Goal: Download file/media

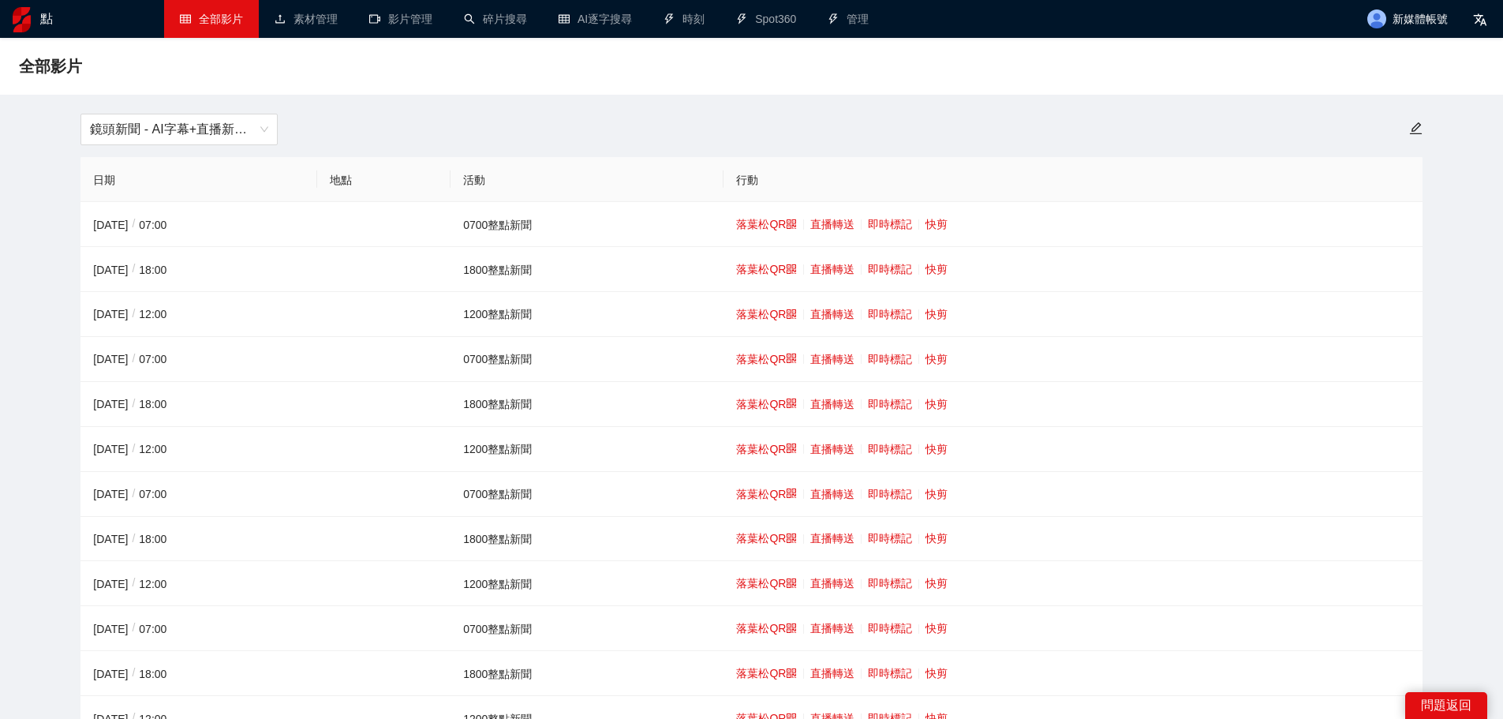
click at [436, 129] on div "鏡頭新聞 - AI字幕+直播新聞（[DATE]-[DATE]）" at bounding box center [751, 130] width 1360 height 32
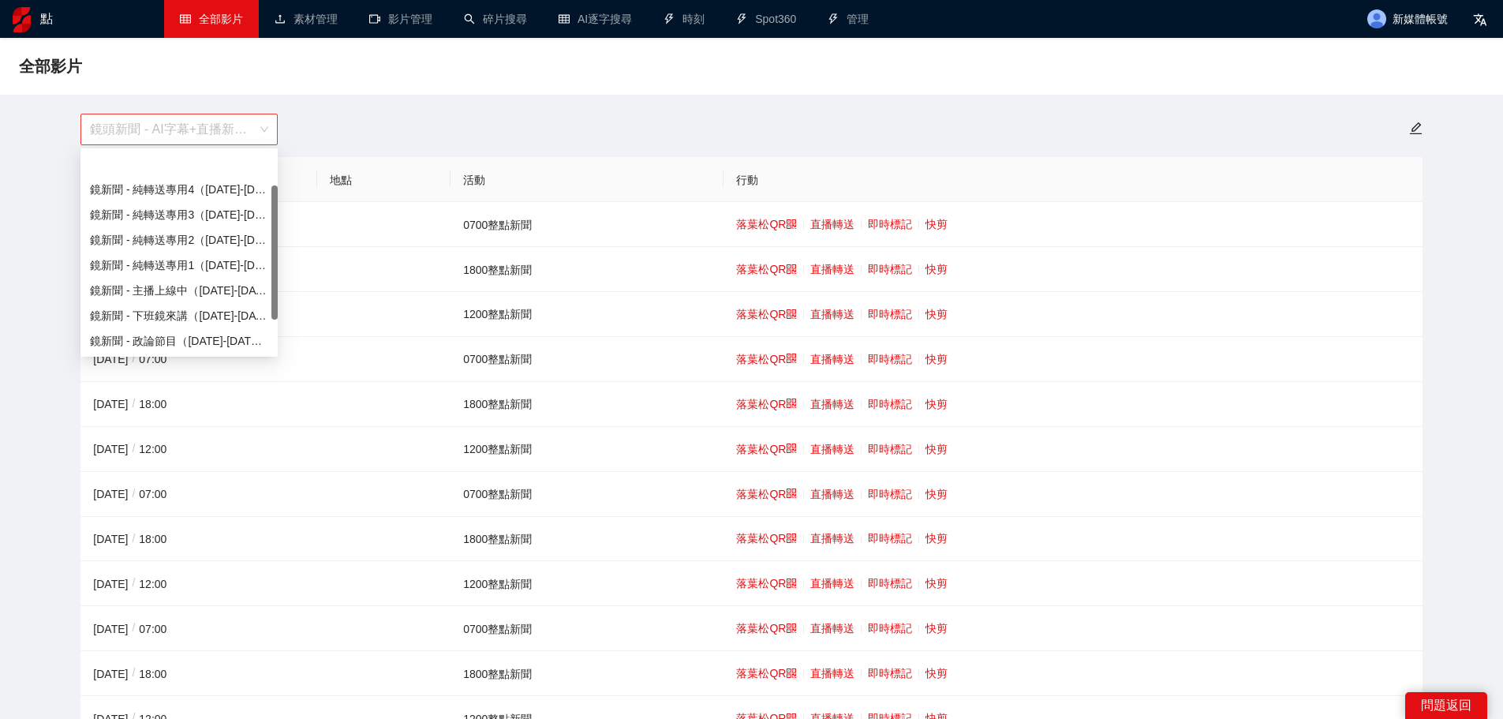
click at [241, 140] on span "鏡頭新聞 - AI字幕+直播新聞（[DATE]-[DATE]）" at bounding box center [179, 129] width 178 height 30
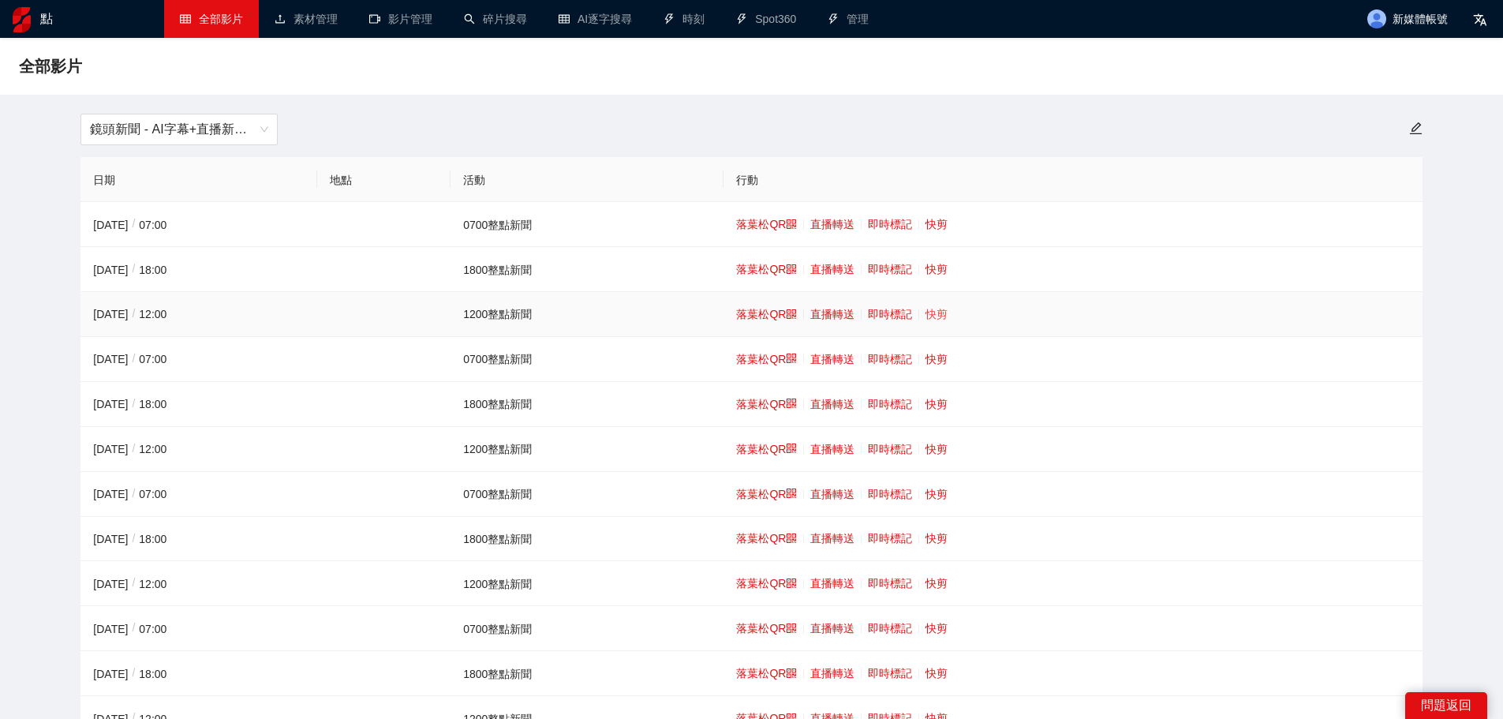
click at [927, 311] on font "快剪" at bounding box center [937, 314] width 22 height 13
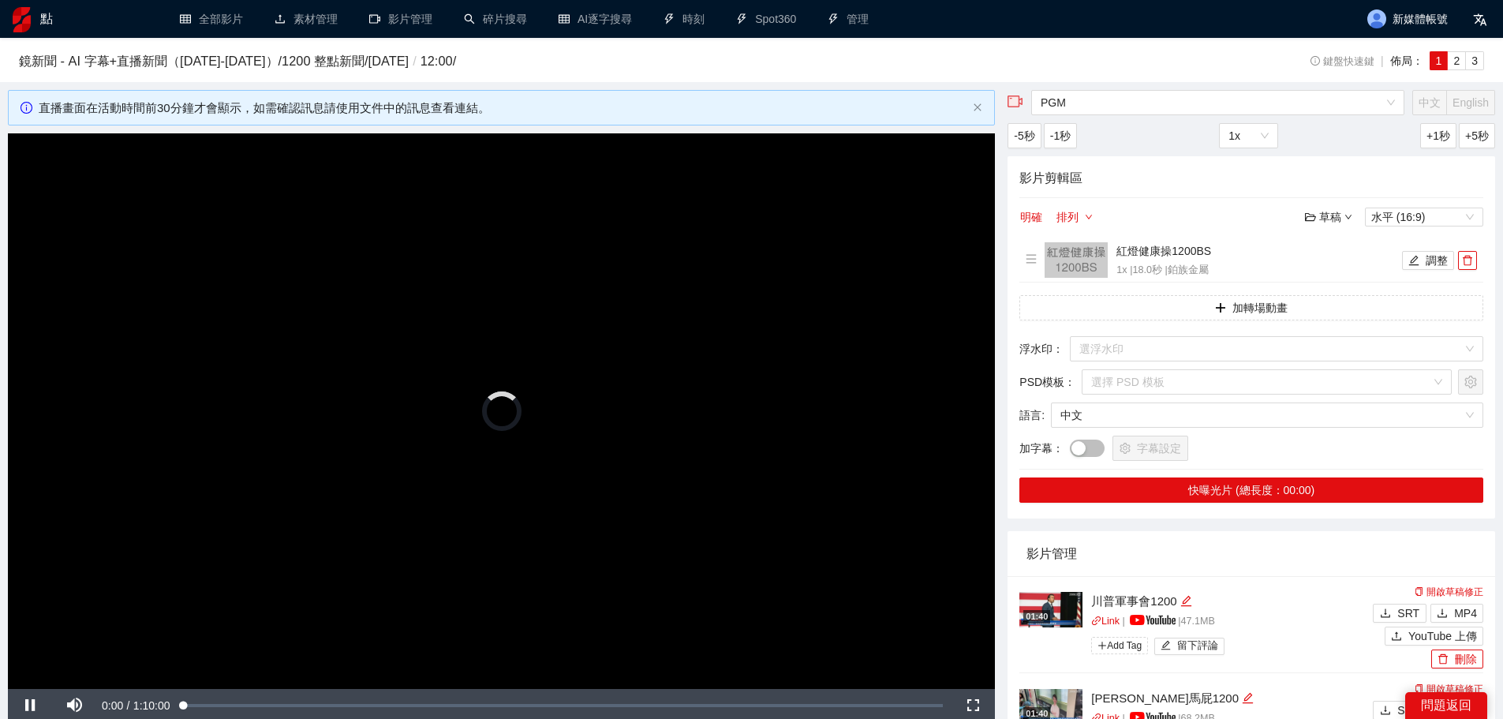
click at [731, 357] on video "Video Player" at bounding box center [501, 411] width 987 height 556
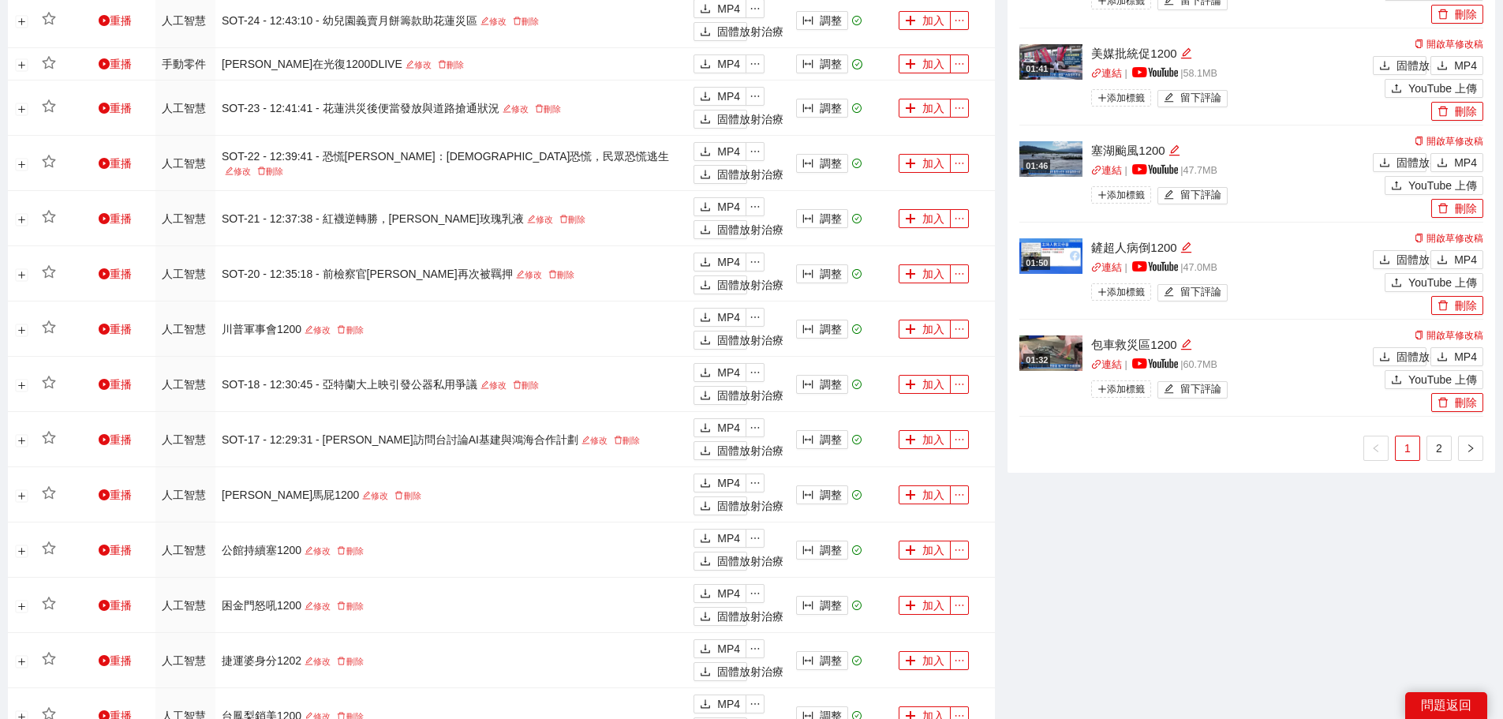
scroll to position [1105, 0]
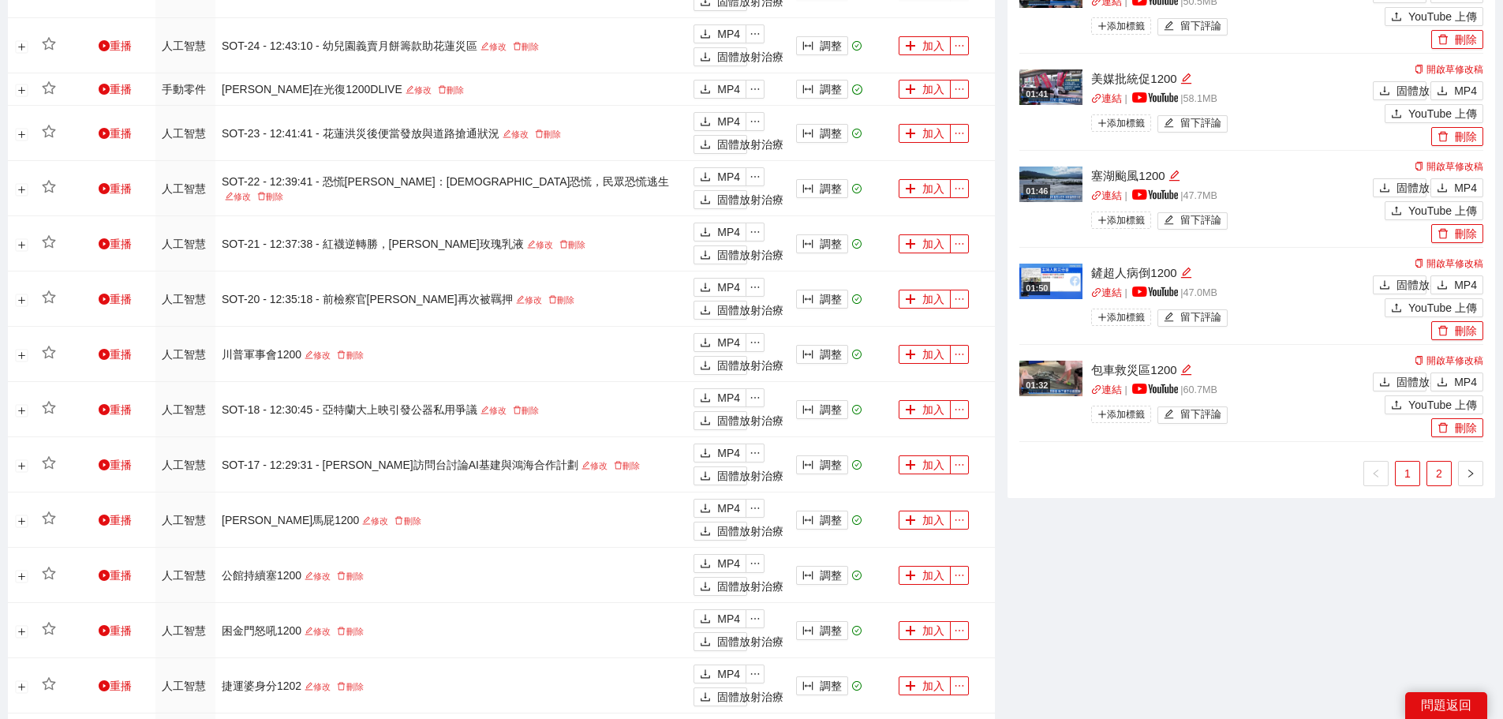
click at [1445, 471] on link "2" at bounding box center [1439, 474] width 24 height 24
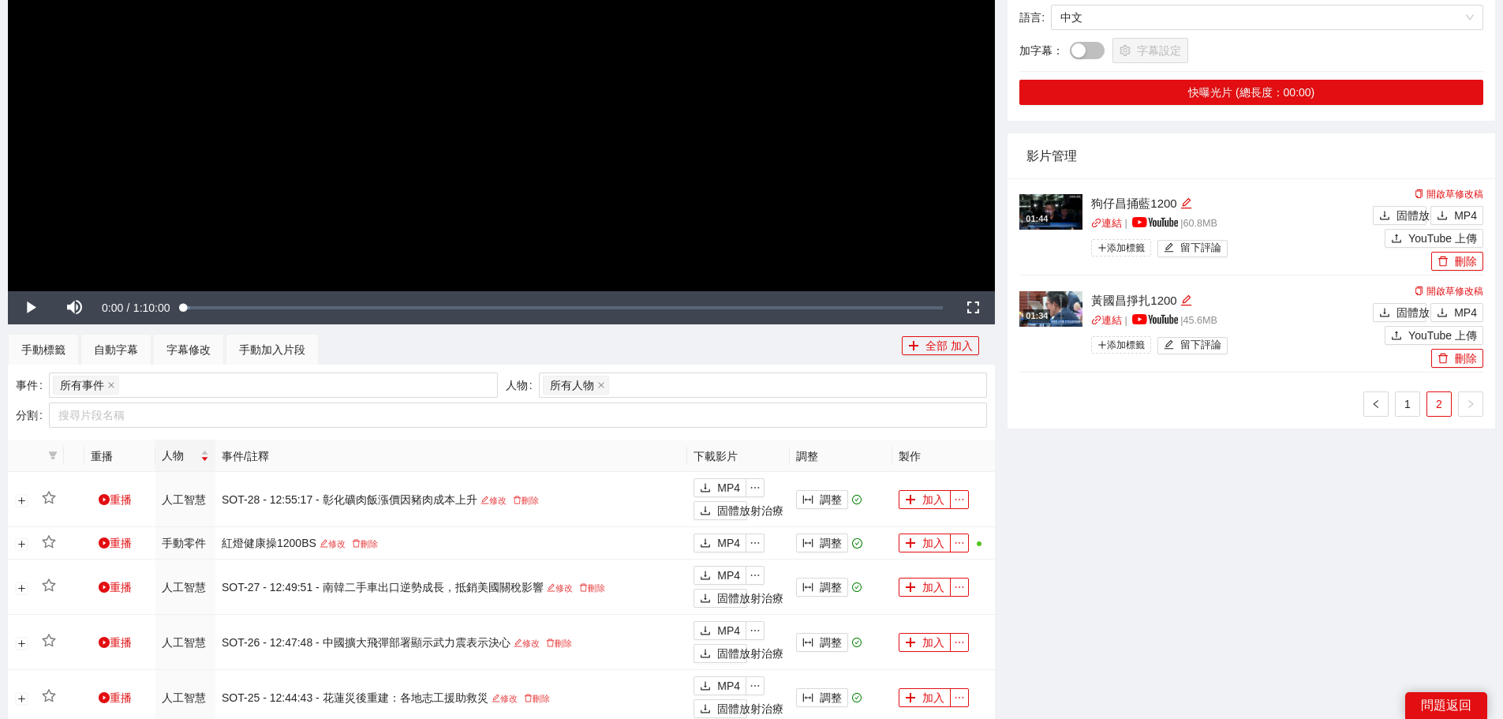
scroll to position [395, 0]
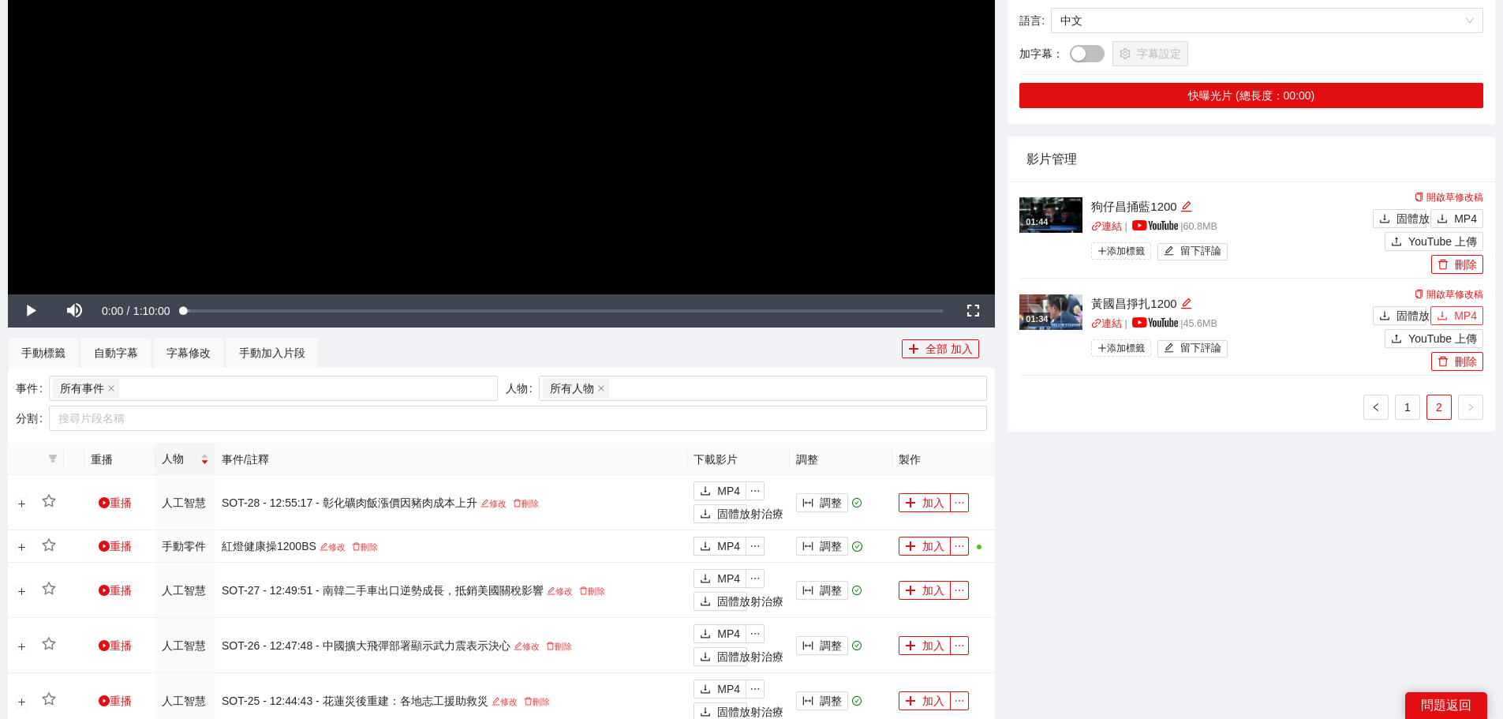
click at [1458, 311] on font "MP4" at bounding box center [1465, 315] width 23 height 13
click at [1446, 215] on icon "下載" at bounding box center [1442, 218] width 11 height 11
click at [1406, 412] on font "1" at bounding box center [1408, 407] width 6 height 13
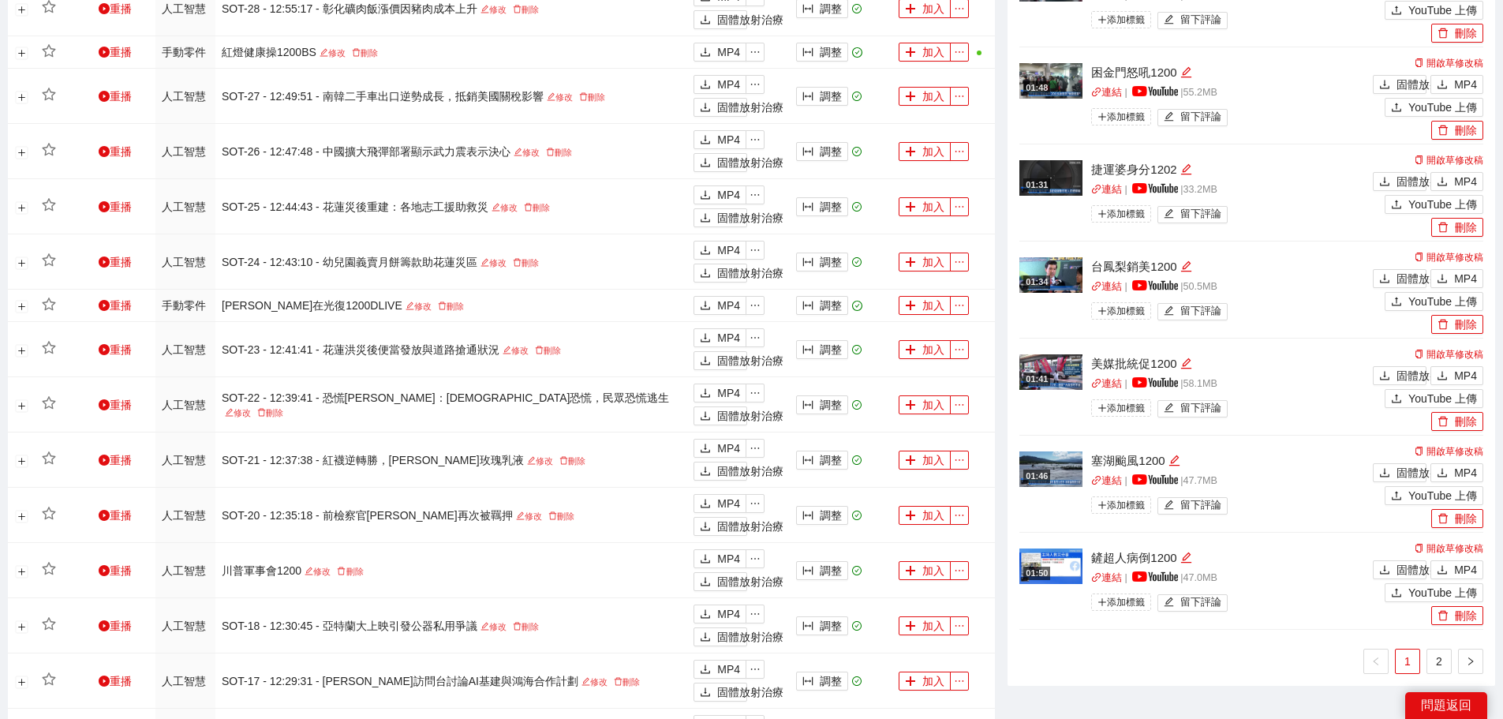
scroll to position [947, 0]
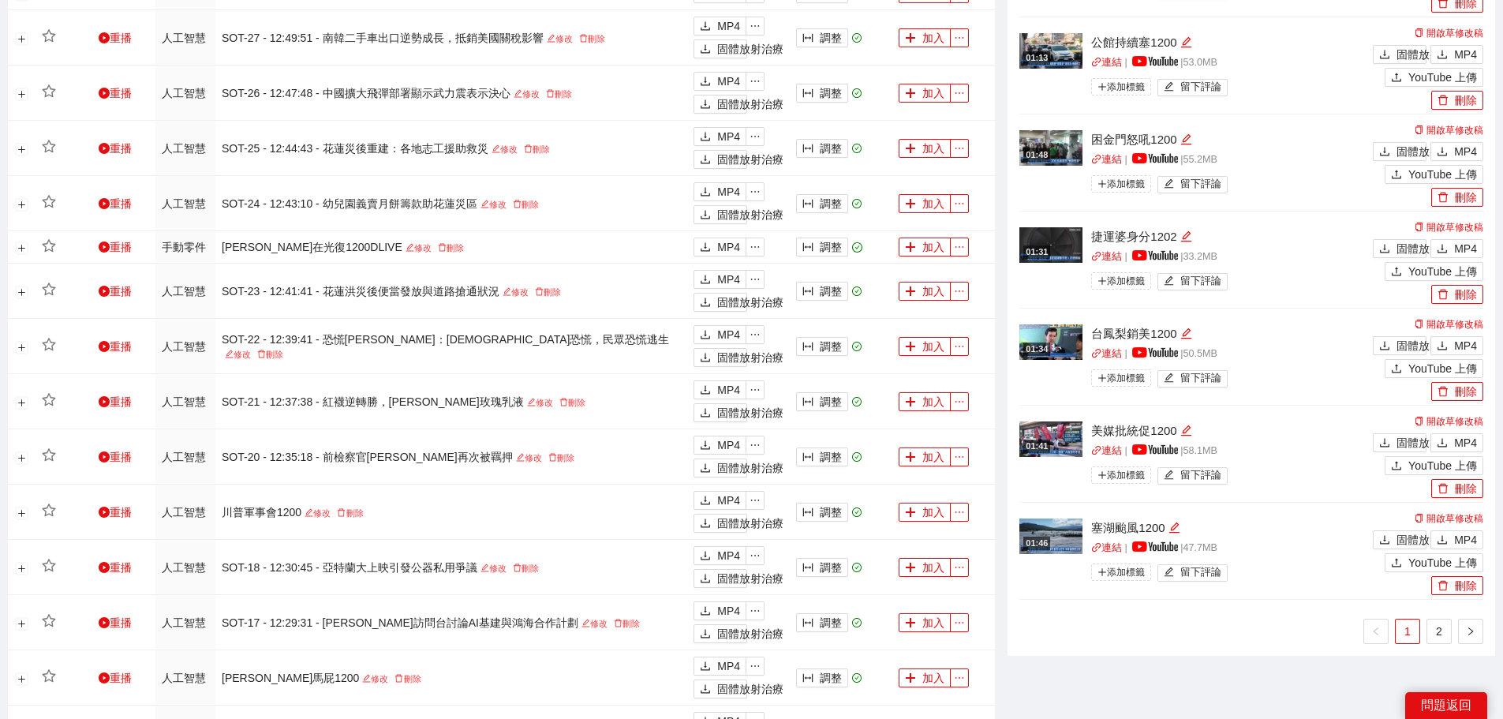
click at [1199, 619] on ul "1 2" at bounding box center [1252, 631] width 464 height 25
click at [1212, 595] on li "01:46 塞湖颱風1200 連結 | | 47.7 MB 添加標籤 留下評論 開啟草修改稿 固體放射治療 MP4 YouTube 上傳 刪除" at bounding box center [1252, 551] width 464 height 97
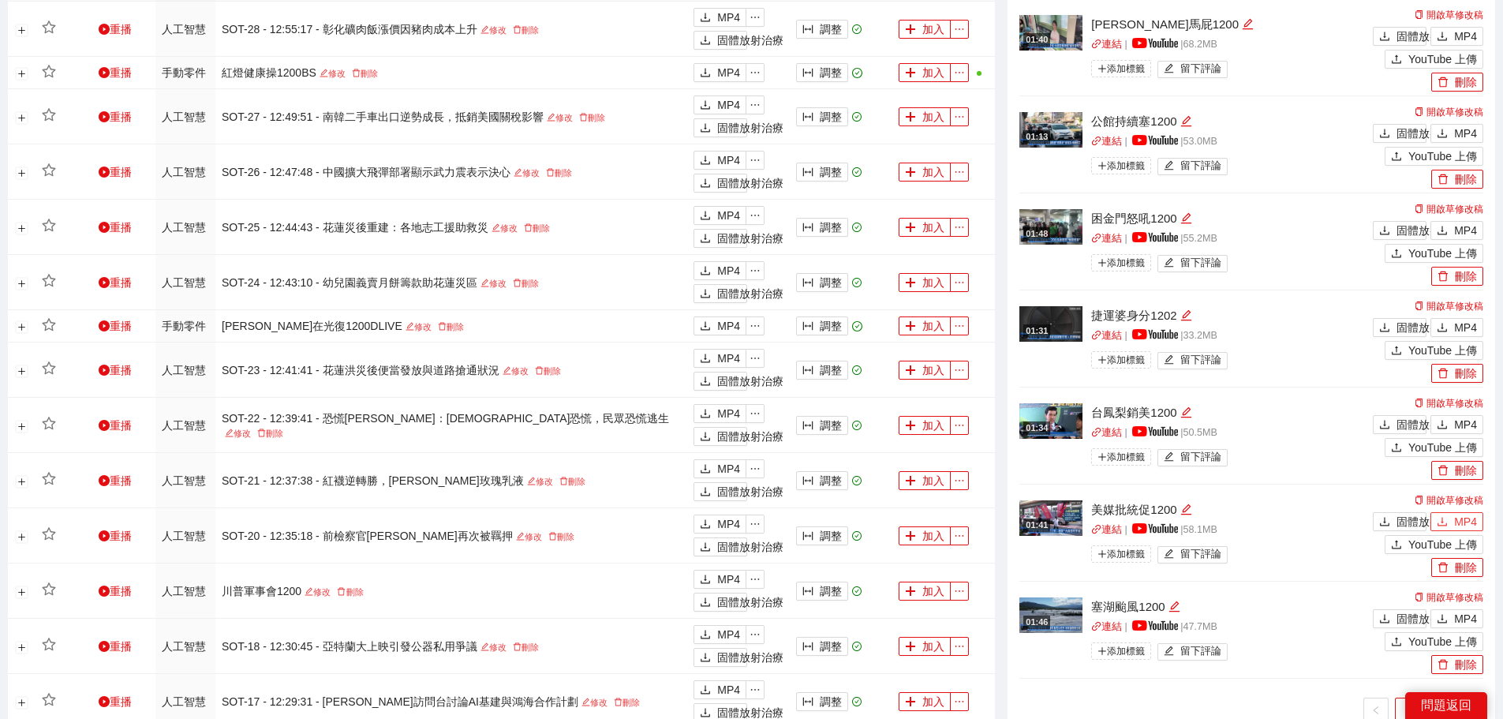
click at [1442, 522] on icon "下載" at bounding box center [1442, 521] width 9 height 9
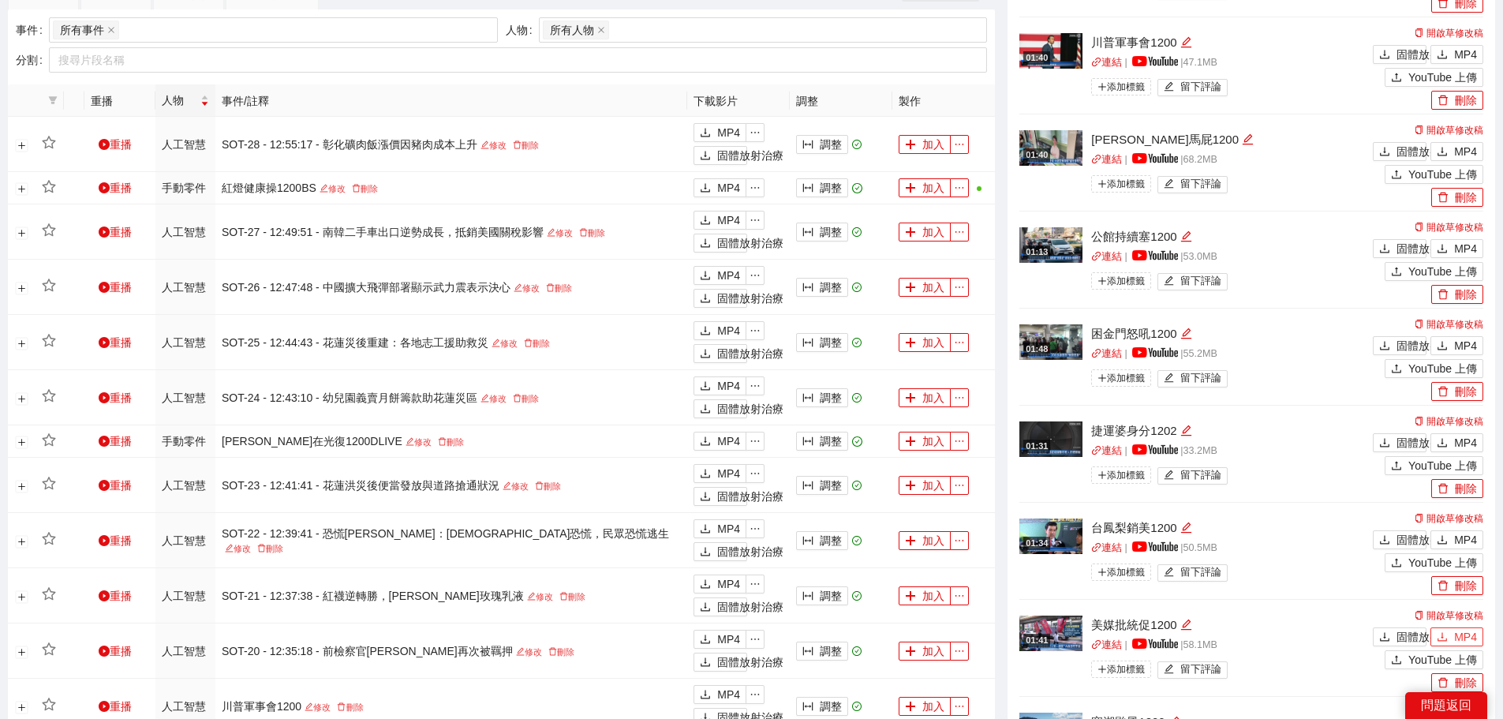
scroll to position [710, 0]
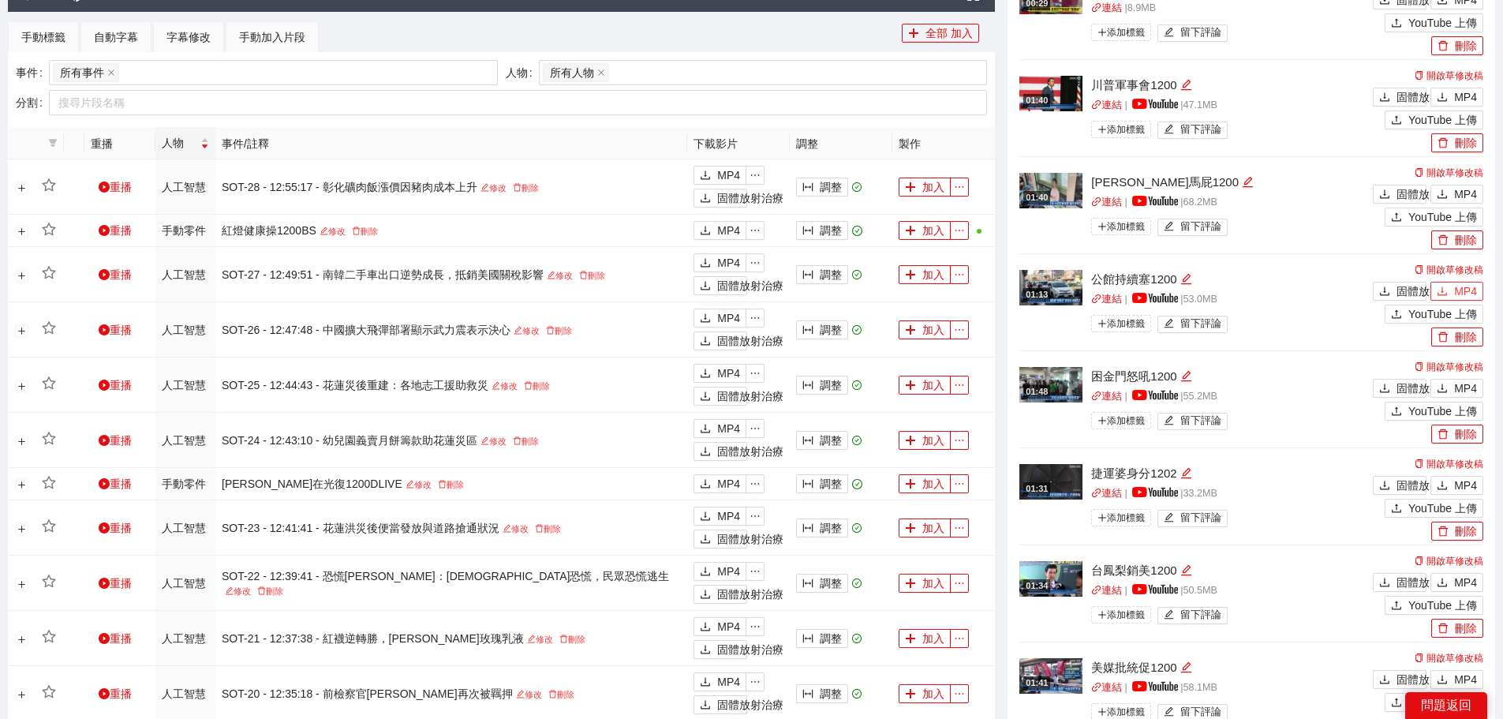
click at [1448, 286] on icon "下載" at bounding box center [1442, 291] width 11 height 11
click at [1446, 190] on icon "下載" at bounding box center [1442, 194] width 11 height 11
